Goal: Communication & Community: Connect with others

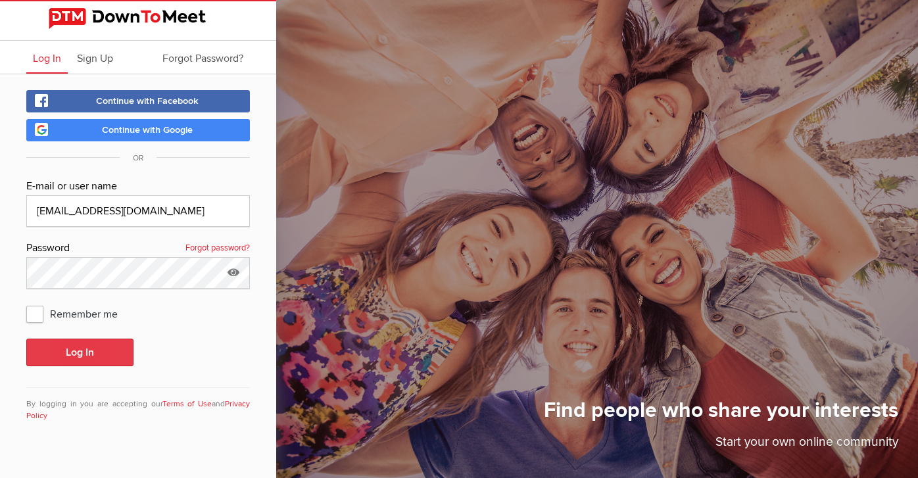
click at [94, 358] on button "Log In" at bounding box center [79, 353] width 107 height 28
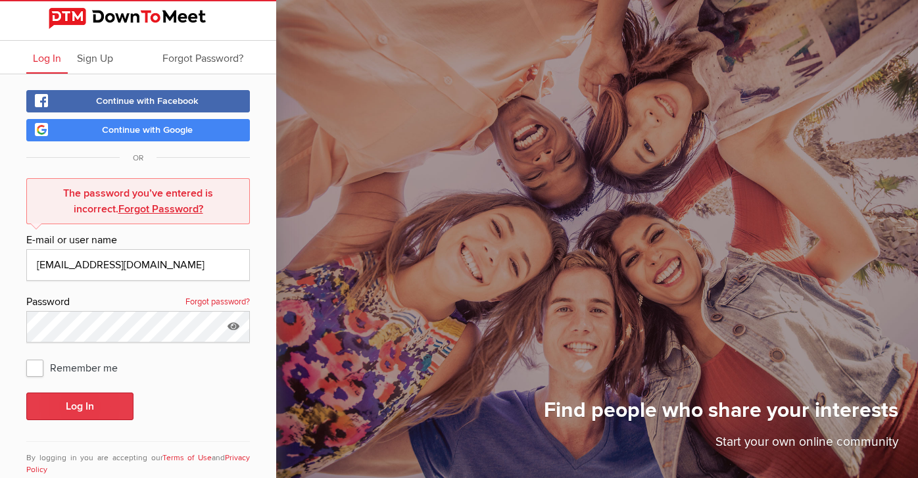
scroll to position [35, 0]
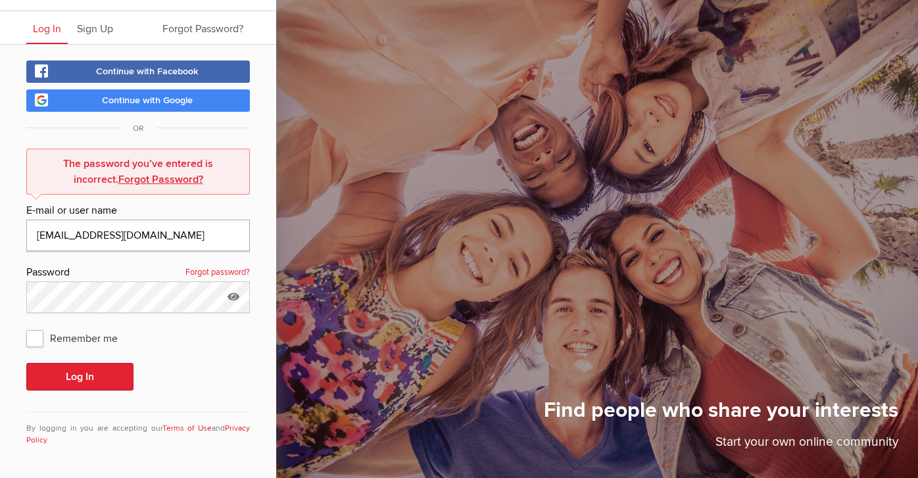
click at [155, 231] on input "[EMAIL_ADDRESS][DOMAIN_NAME]" at bounding box center [138, 236] width 224 height 32
type input "[EMAIL_ADDRESS][DOMAIN_NAME]"
click at [234, 292] on icon at bounding box center [234, 296] width 20 height 30
click at [77, 372] on button "Log In" at bounding box center [79, 377] width 107 height 28
click at [70, 377] on button "Log In" at bounding box center [79, 377] width 107 height 28
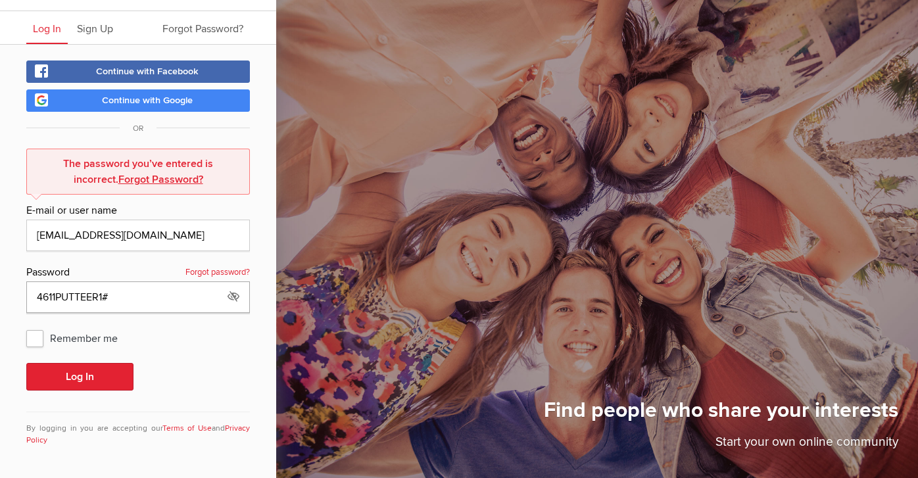
click at [100, 291] on input "4611PUTTEER1#" at bounding box center [138, 297] width 224 height 32
type input "4611putter1#"
click at [86, 370] on button "Log In" at bounding box center [79, 377] width 107 height 28
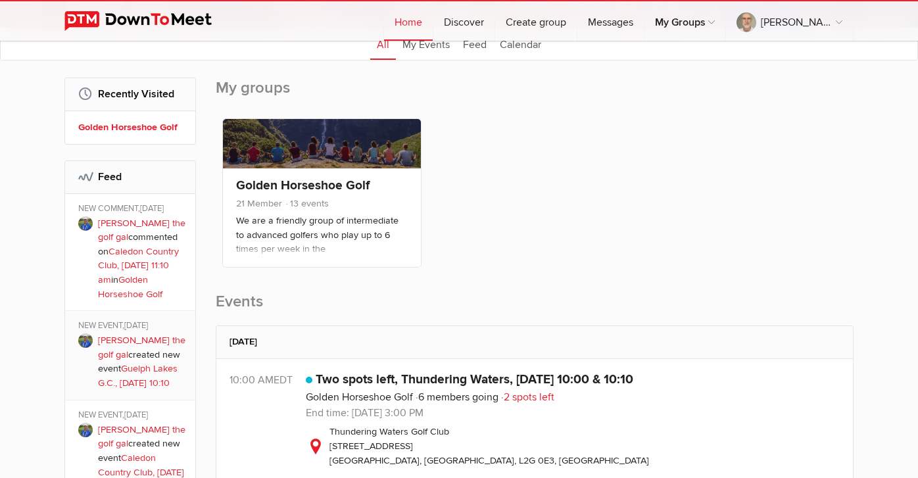
scroll to position [274, 0]
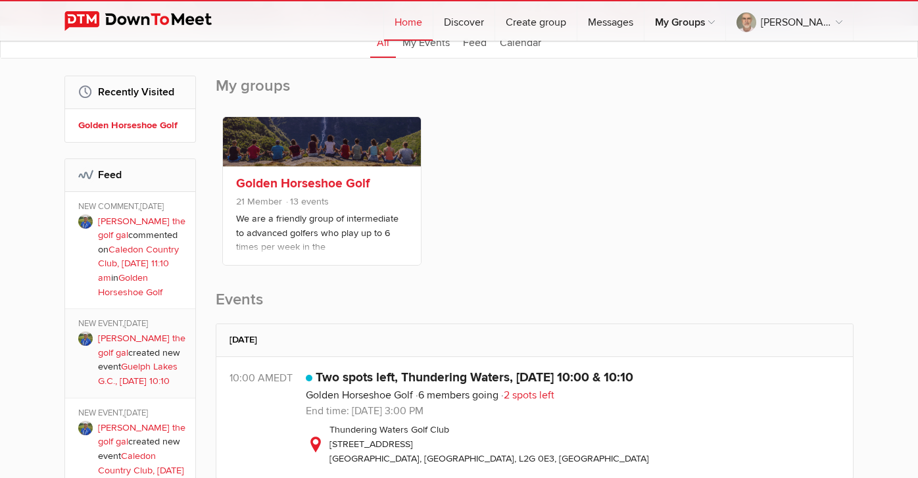
click at [306, 241] on div "Golden Horseshoe Golf 21 Member 13 events We are a friendly group of intermedia…" at bounding box center [322, 215] width 198 height 99
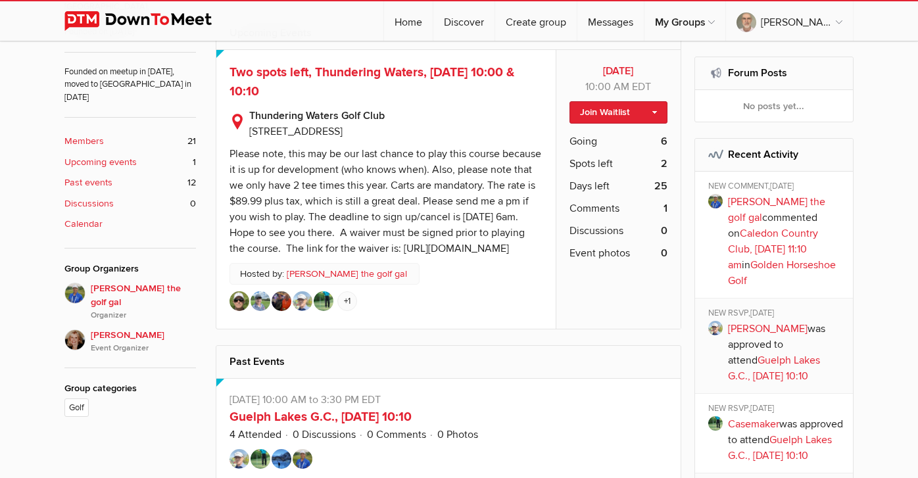
scroll to position [521, 0]
click at [94, 134] on b "Members" at bounding box center [83, 141] width 39 height 14
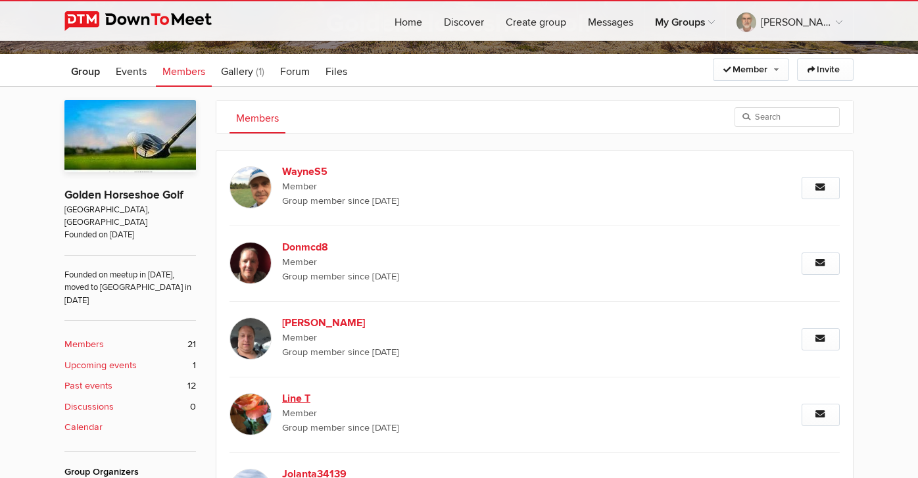
scroll to position [302, 0]
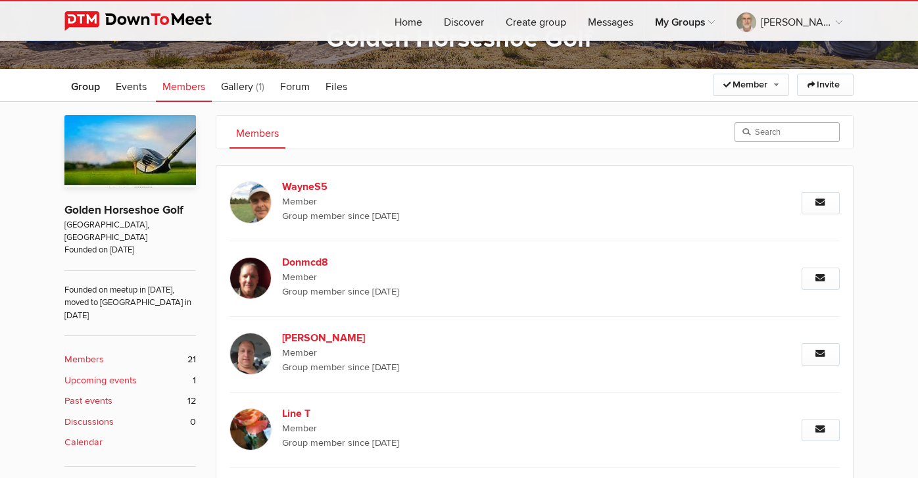
click at [779, 136] on input "search" at bounding box center [786, 132] width 105 height 20
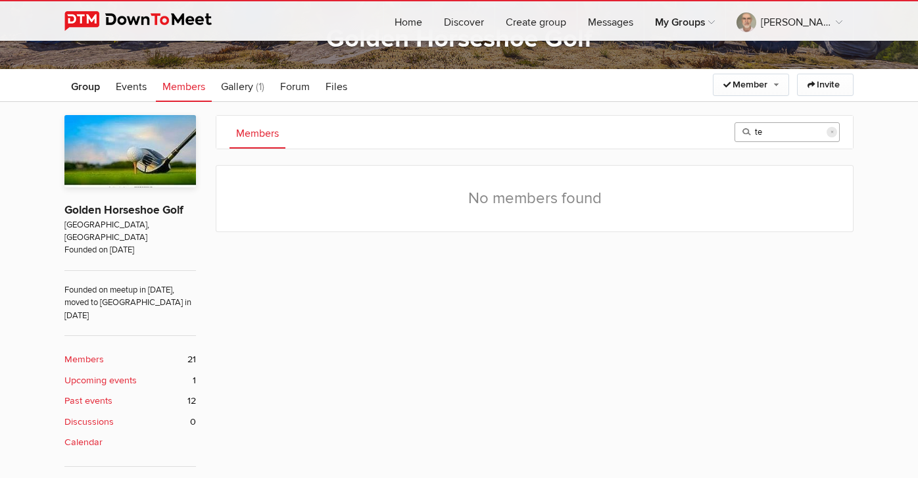
type input "t"
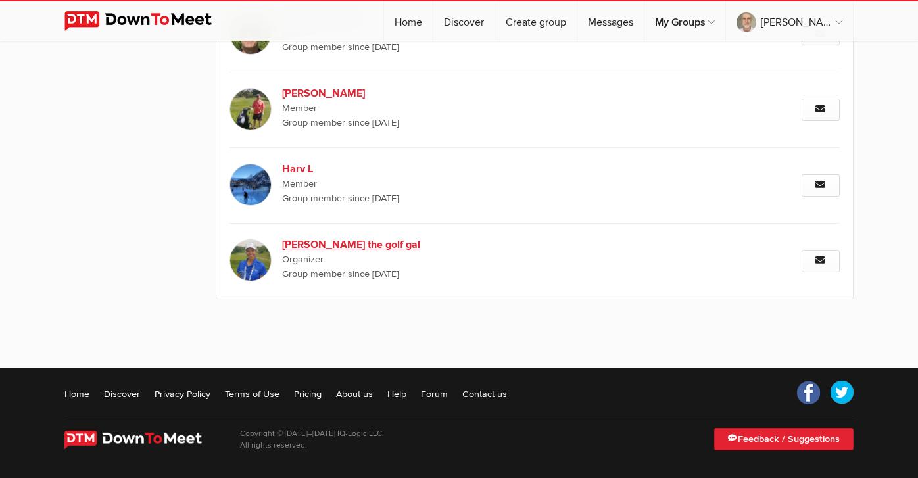
scroll to position [1757, 0]
click at [339, 245] on b "[PERSON_NAME] the golf gal" at bounding box center [394, 245] width 225 height 16
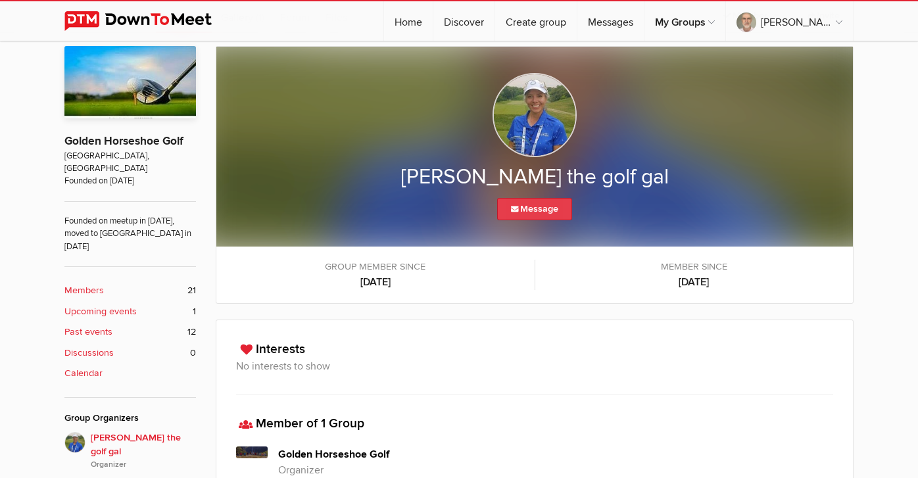
click at [538, 210] on link "Message" at bounding box center [534, 209] width 75 height 22
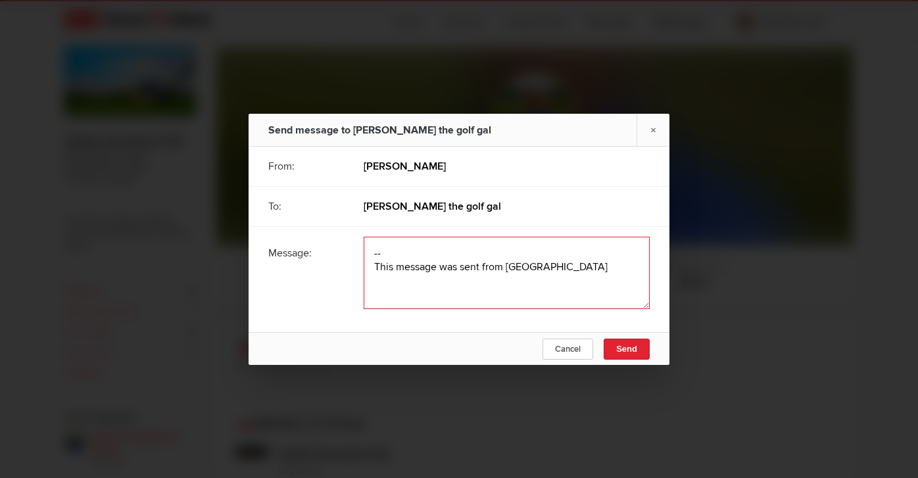
click at [393, 256] on textarea at bounding box center [507, 273] width 286 height 72
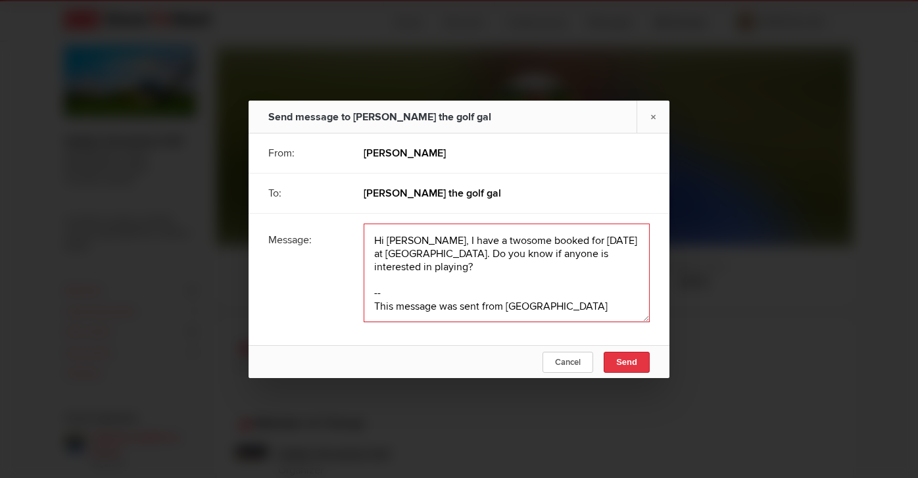
type textarea "Hi [PERSON_NAME], I have a twosome booked for [DATE] at [GEOGRAPHIC_DATA]. Do y…"
click at [623, 366] on span "Send" at bounding box center [626, 362] width 21 height 10
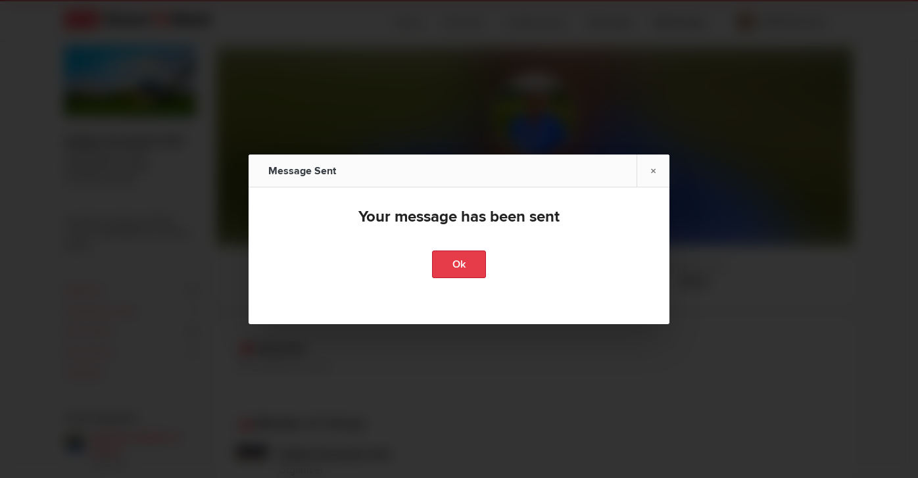
click at [464, 266] on link "Ok" at bounding box center [459, 265] width 54 height 28
